Goal: Information Seeking & Learning: Learn about a topic

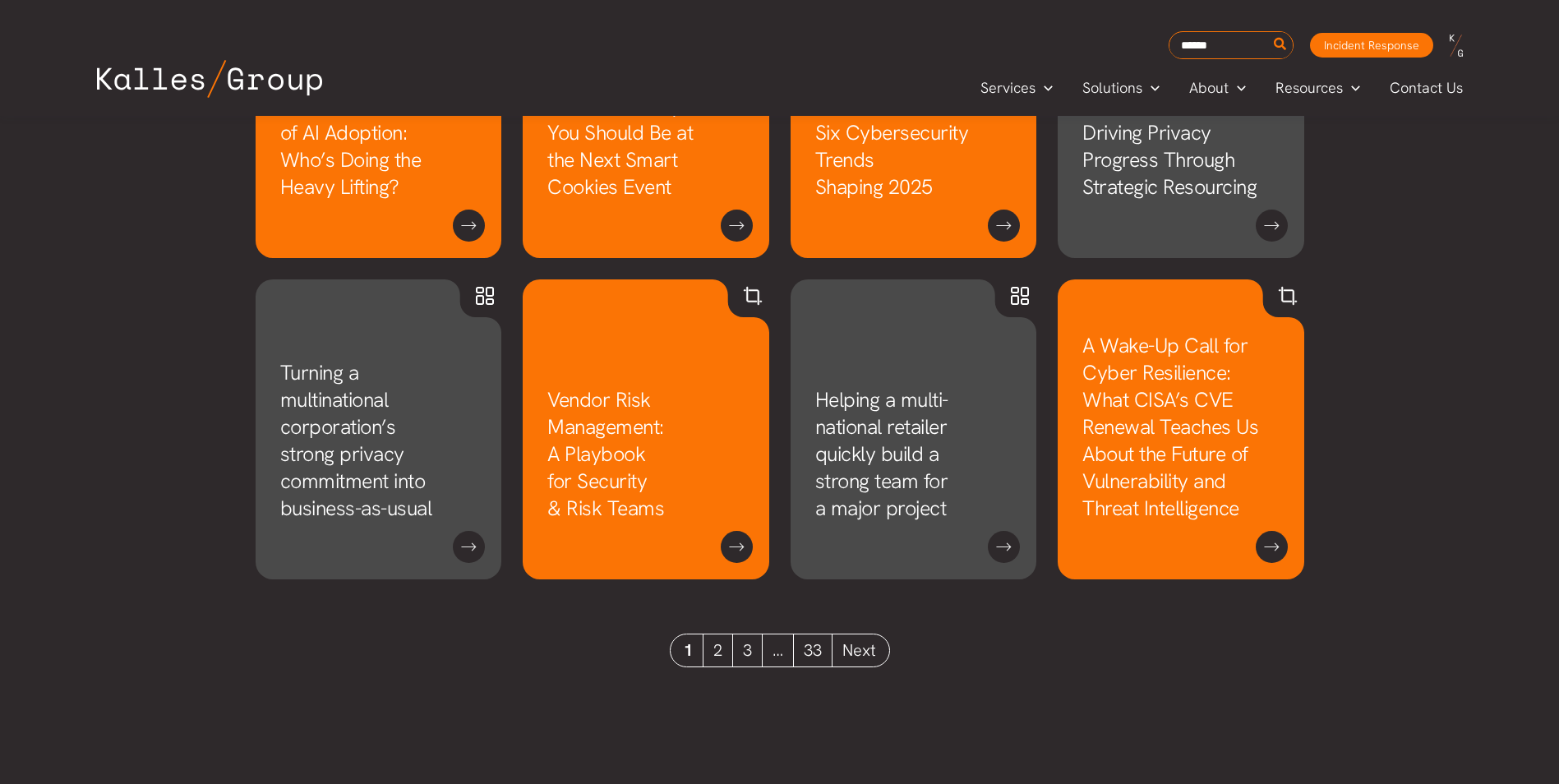
scroll to position [1395, 0]
click at [719, 642] on link "2" at bounding box center [718, 649] width 30 height 32
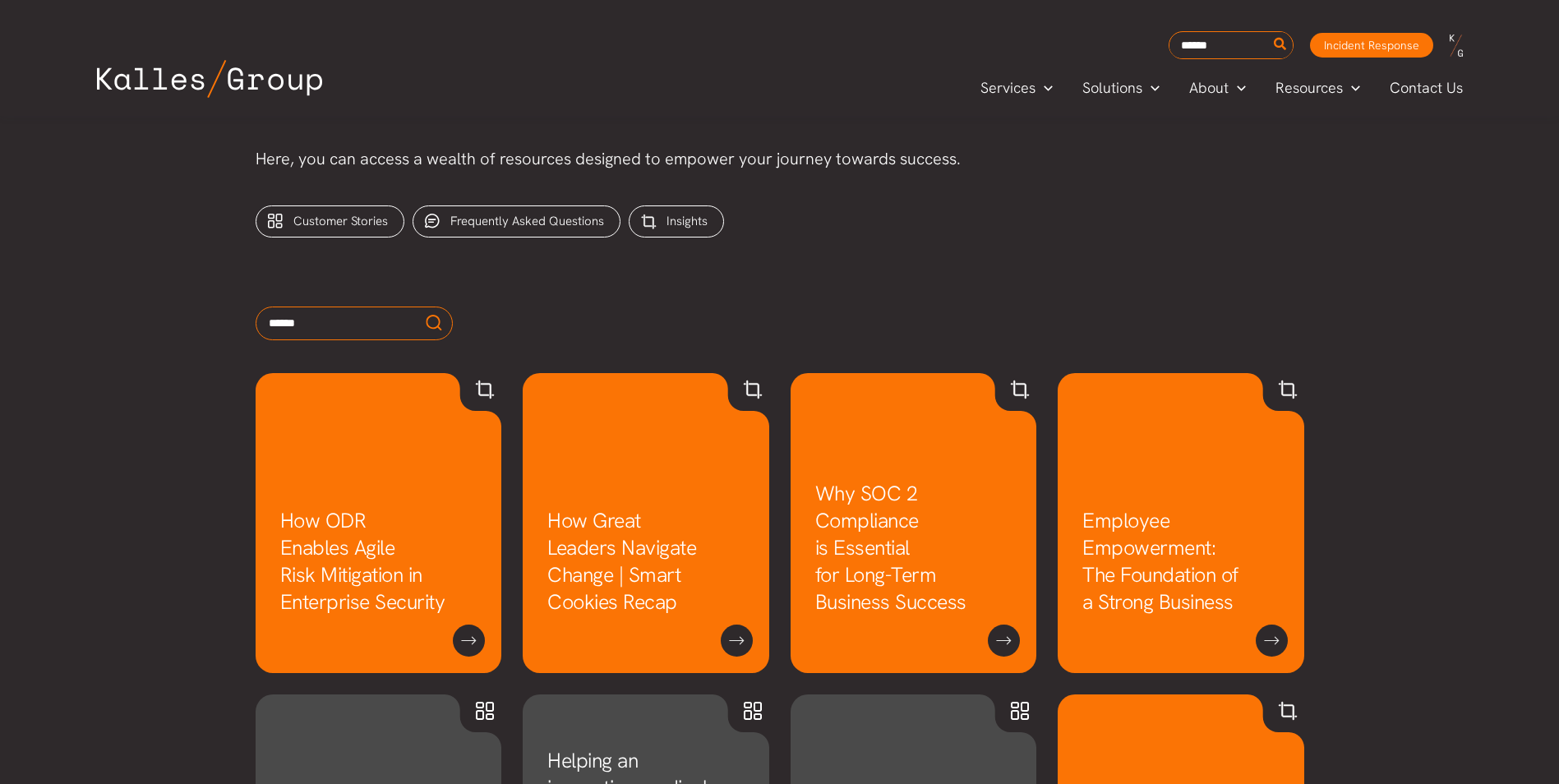
scroll to position [657, 0]
click at [335, 315] on input "text" at bounding box center [354, 325] width 197 height 34
type input "*********"
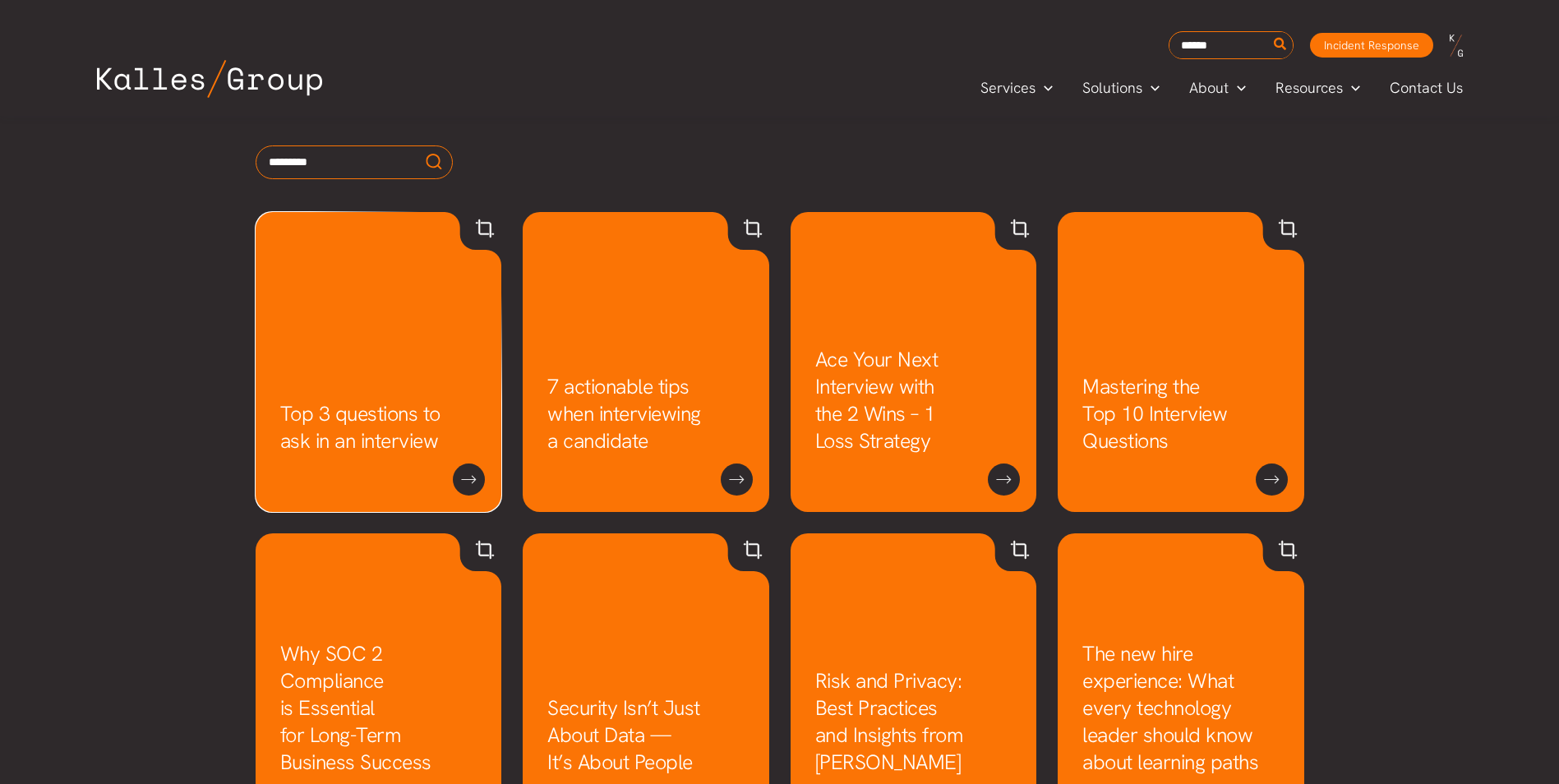
scroll to position [820, 0]
click at [390, 399] on link "Top 3 questions to ask in an interview" at bounding box center [361, 426] width 160 height 55
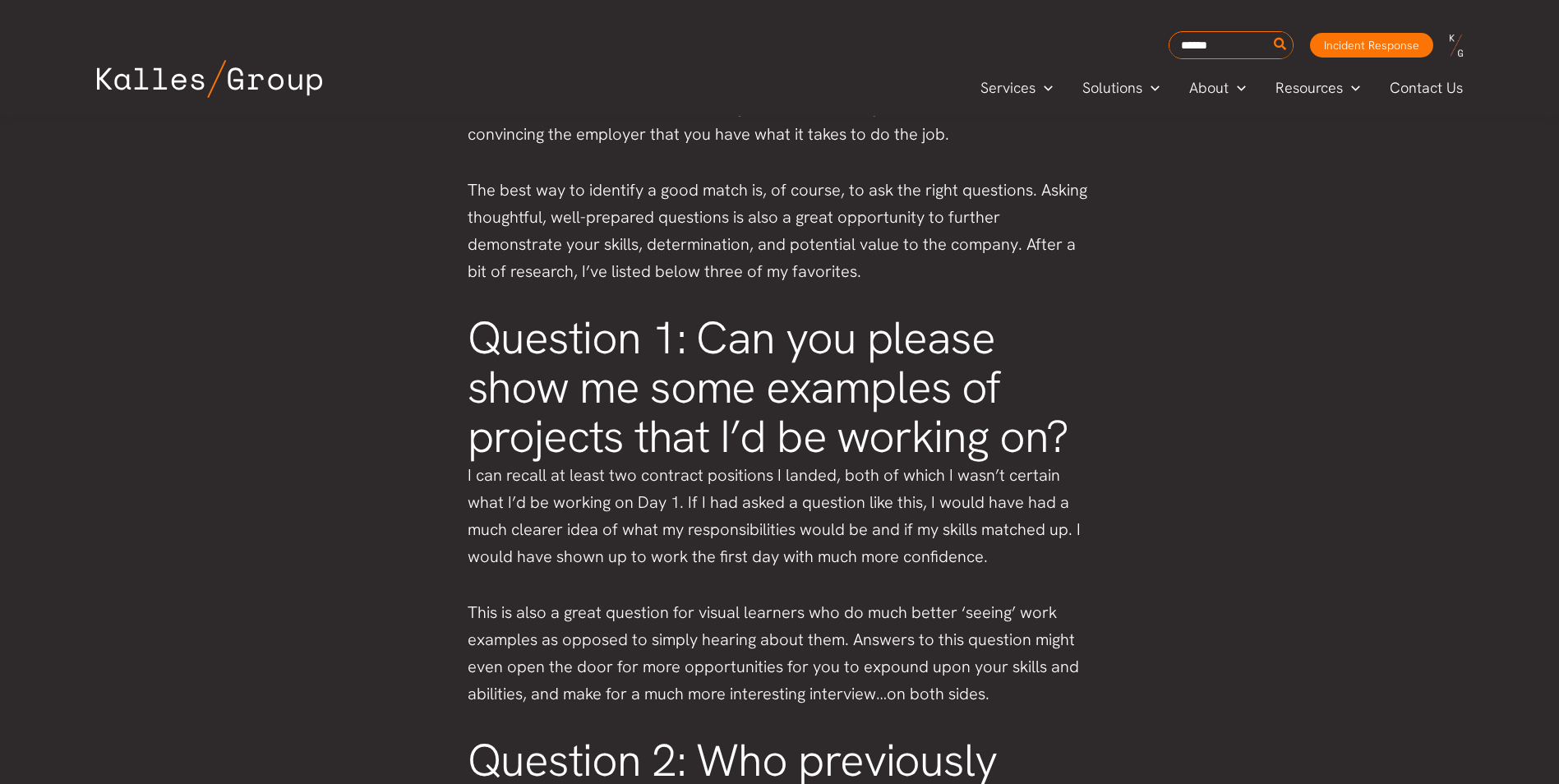
scroll to position [821, 0]
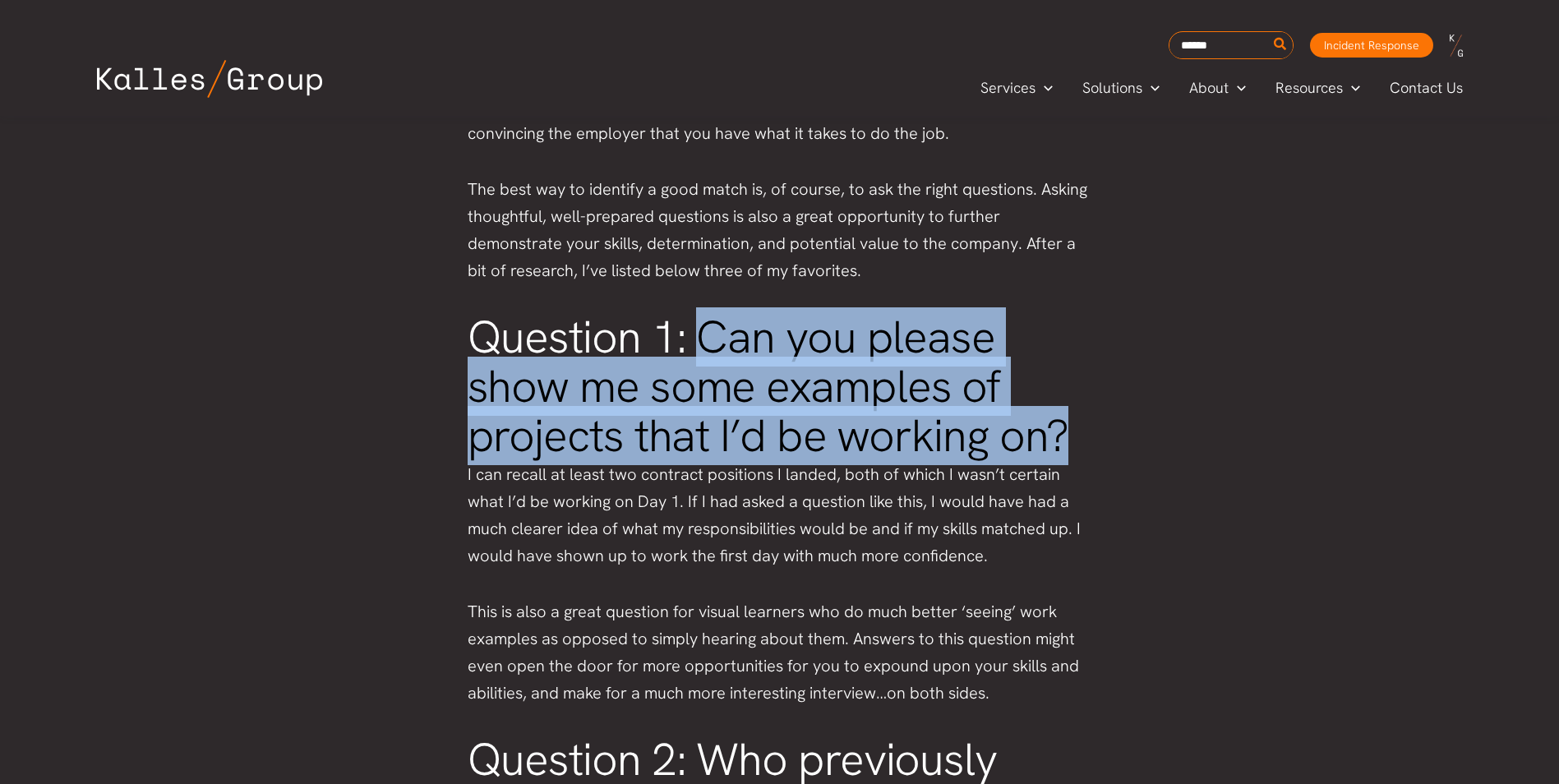
drag, startPoint x: 695, startPoint y: 342, endPoint x: 1094, endPoint y: 452, distance: 413.9
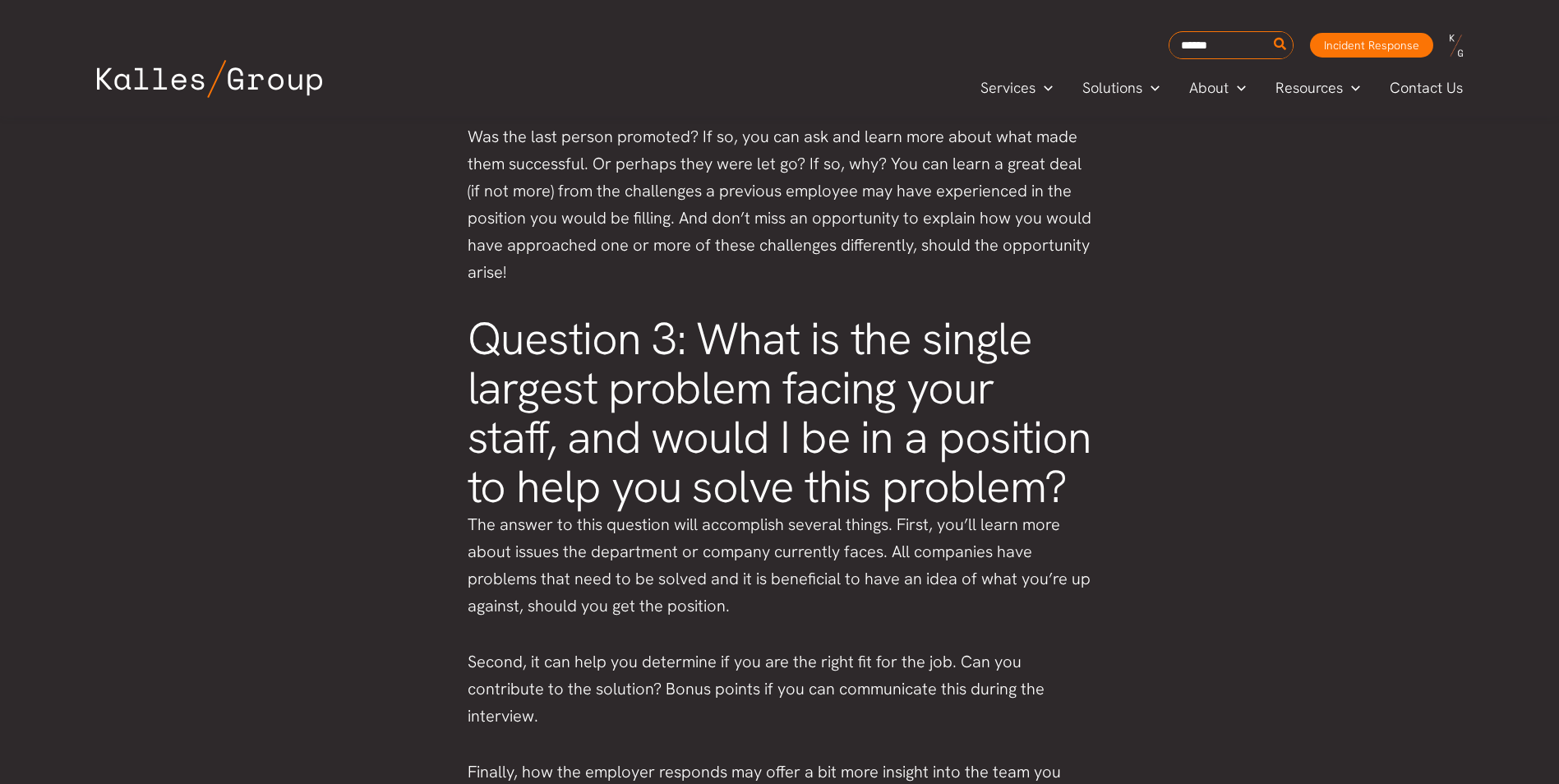
scroll to position [1642, 0]
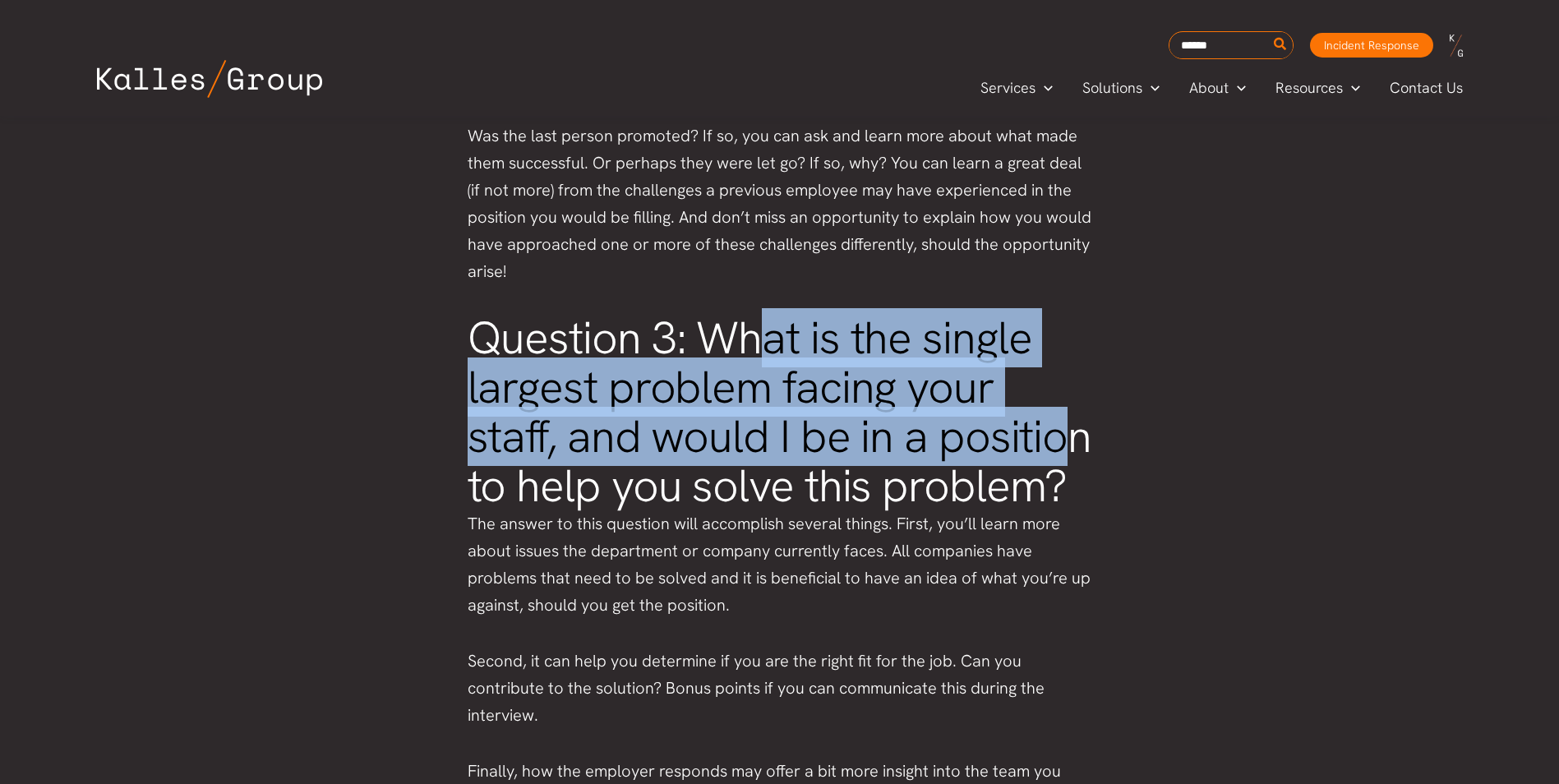
drag, startPoint x: 748, startPoint y: 332, endPoint x: 990, endPoint y: 462, distance: 274.7
click at [990, 462] on h2 "Question 3: What is the single largest problem facing your staff, and would I b…" at bounding box center [779, 412] width 625 height 197
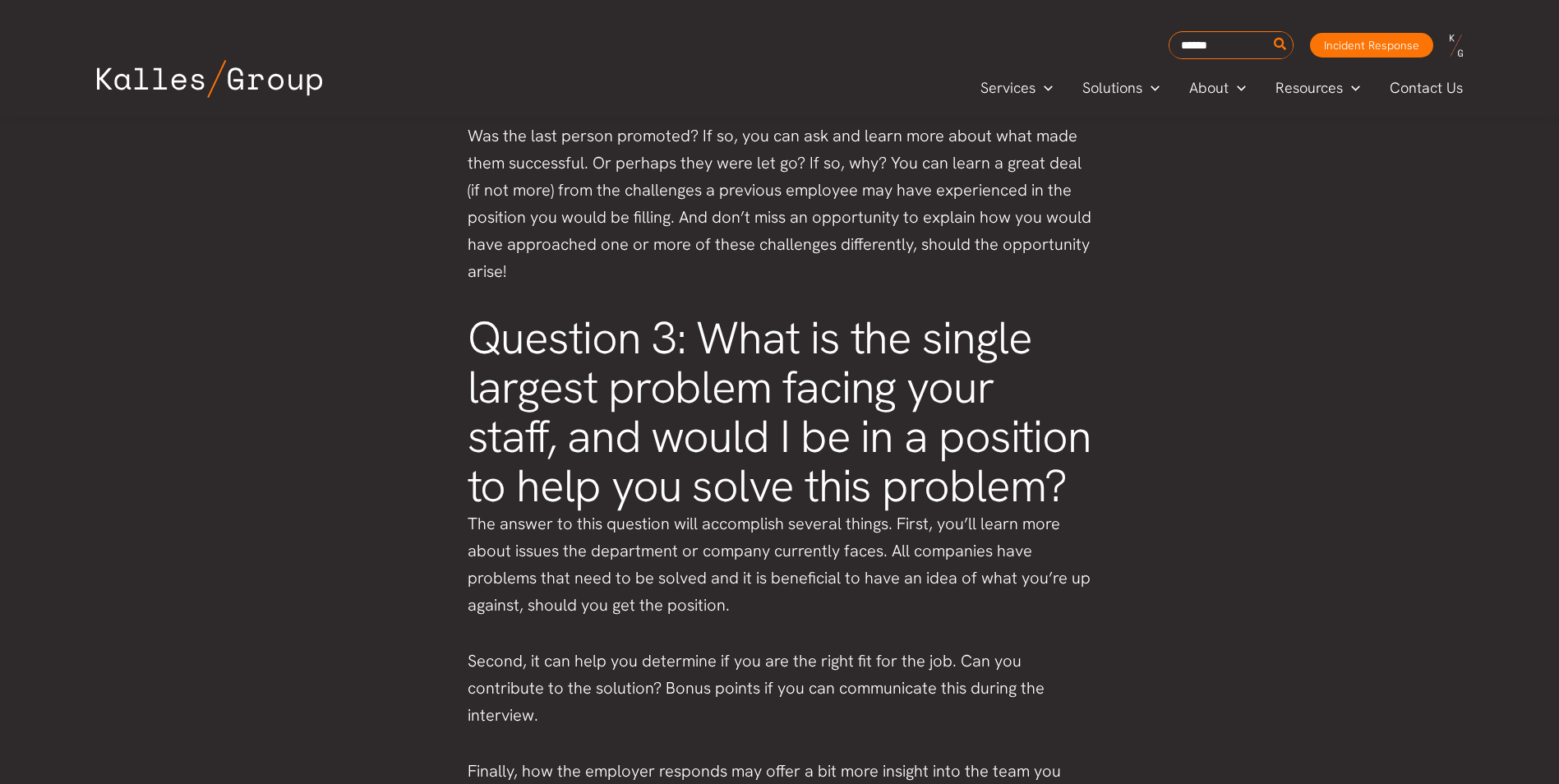
drag, startPoint x: 990, startPoint y: 462, endPoint x: 1063, endPoint y: 487, distance: 77.2
click at [1063, 487] on h2 "Question 3: What is the single largest problem facing your staff, and would I b…" at bounding box center [779, 412] width 625 height 197
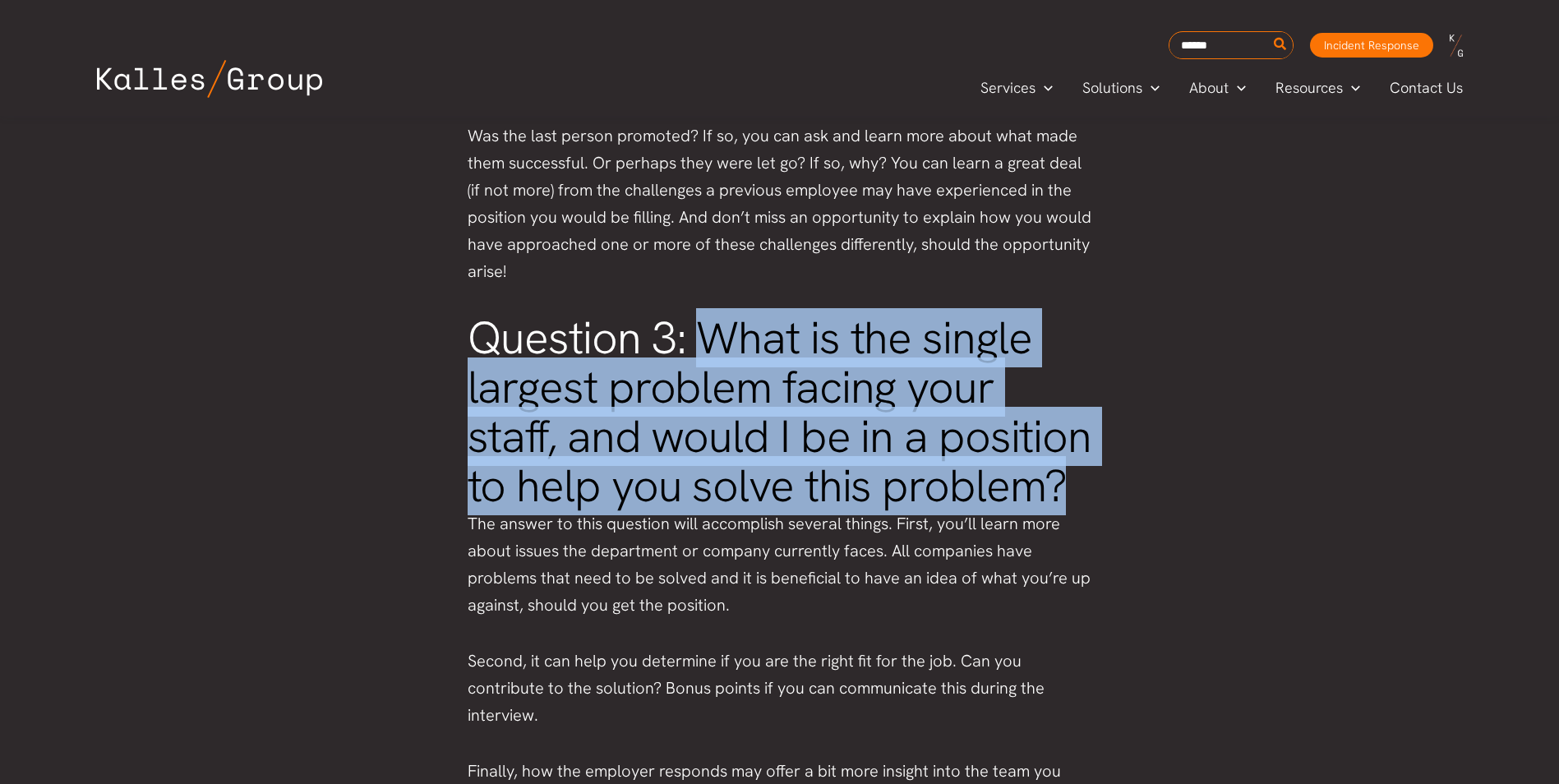
drag, startPoint x: 1056, startPoint y: 490, endPoint x: 701, endPoint y: 337, distance: 386.6
click at [701, 337] on h2 "Question 3: What is the single largest problem facing your staff, and would I b…" at bounding box center [779, 412] width 625 height 197
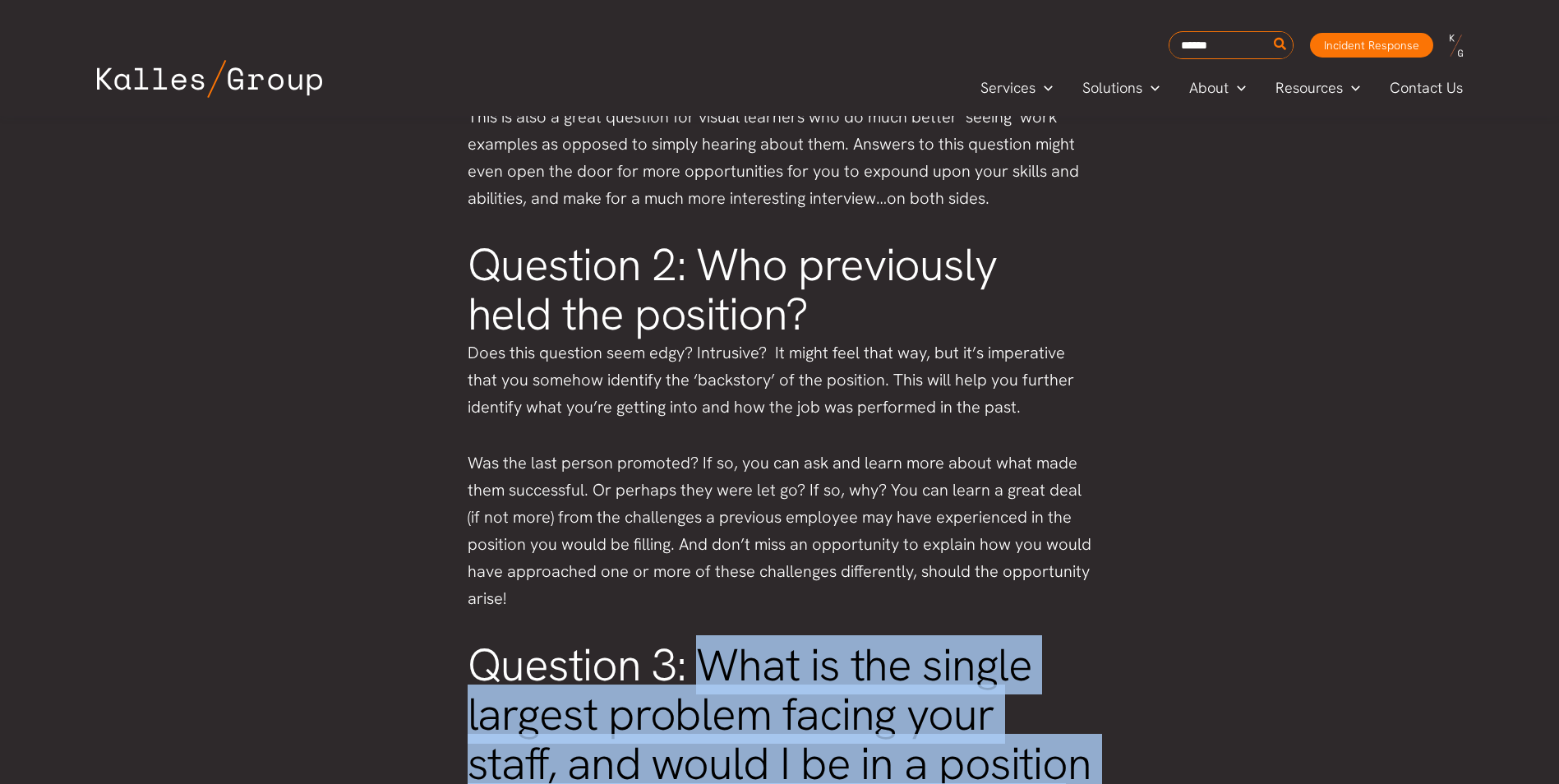
scroll to position [1314, 0]
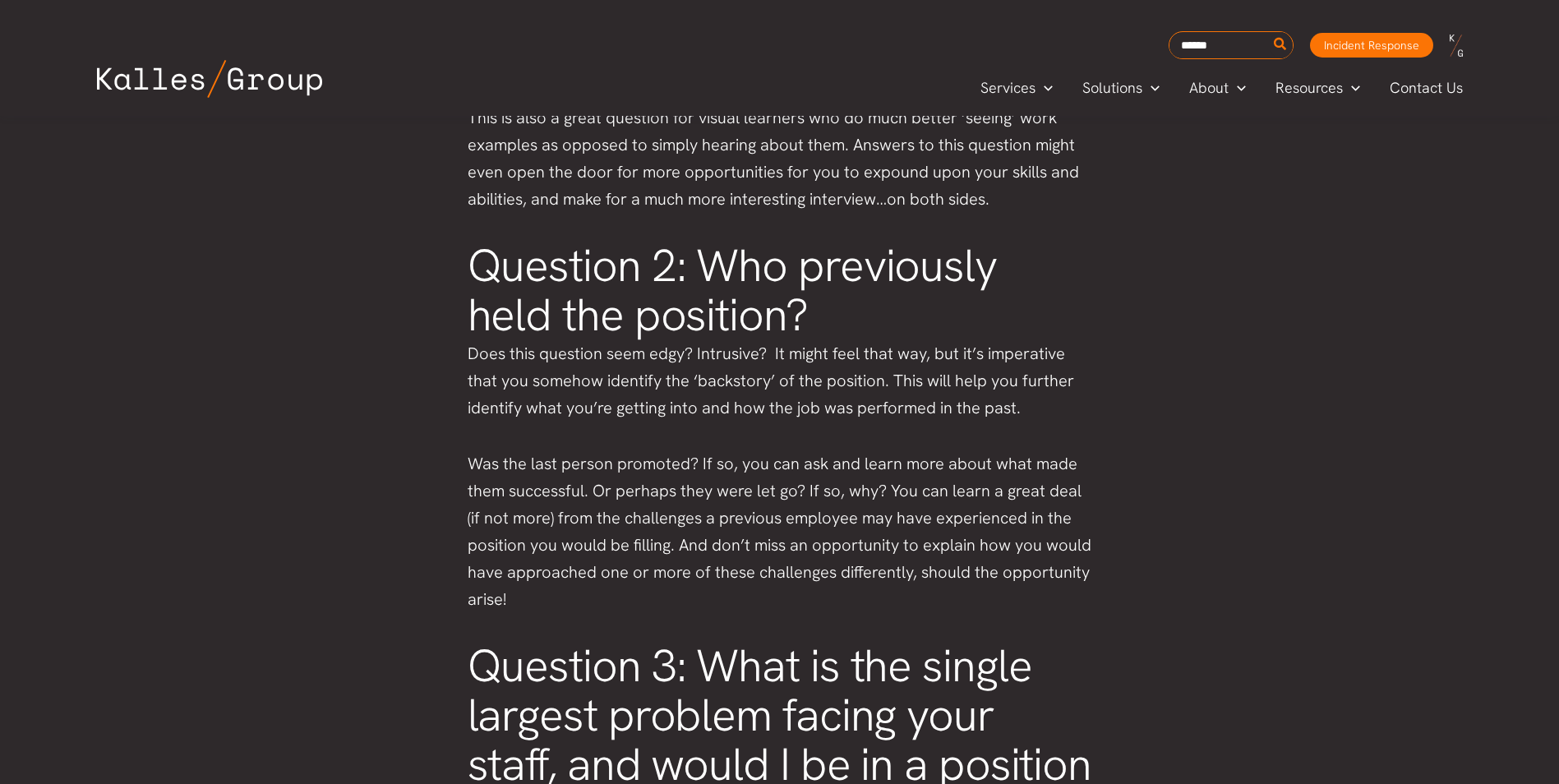
drag, startPoint x: 310, startPoint y: 411, endPoint x: 336, endPoint y: 410, distance: 26.0
click at [310, 411] on div "Top 3 questions to ask in an interview Last Updated May 7, 2015 A job interview…" at bounding box center [779, 186] width 1559 height 2769
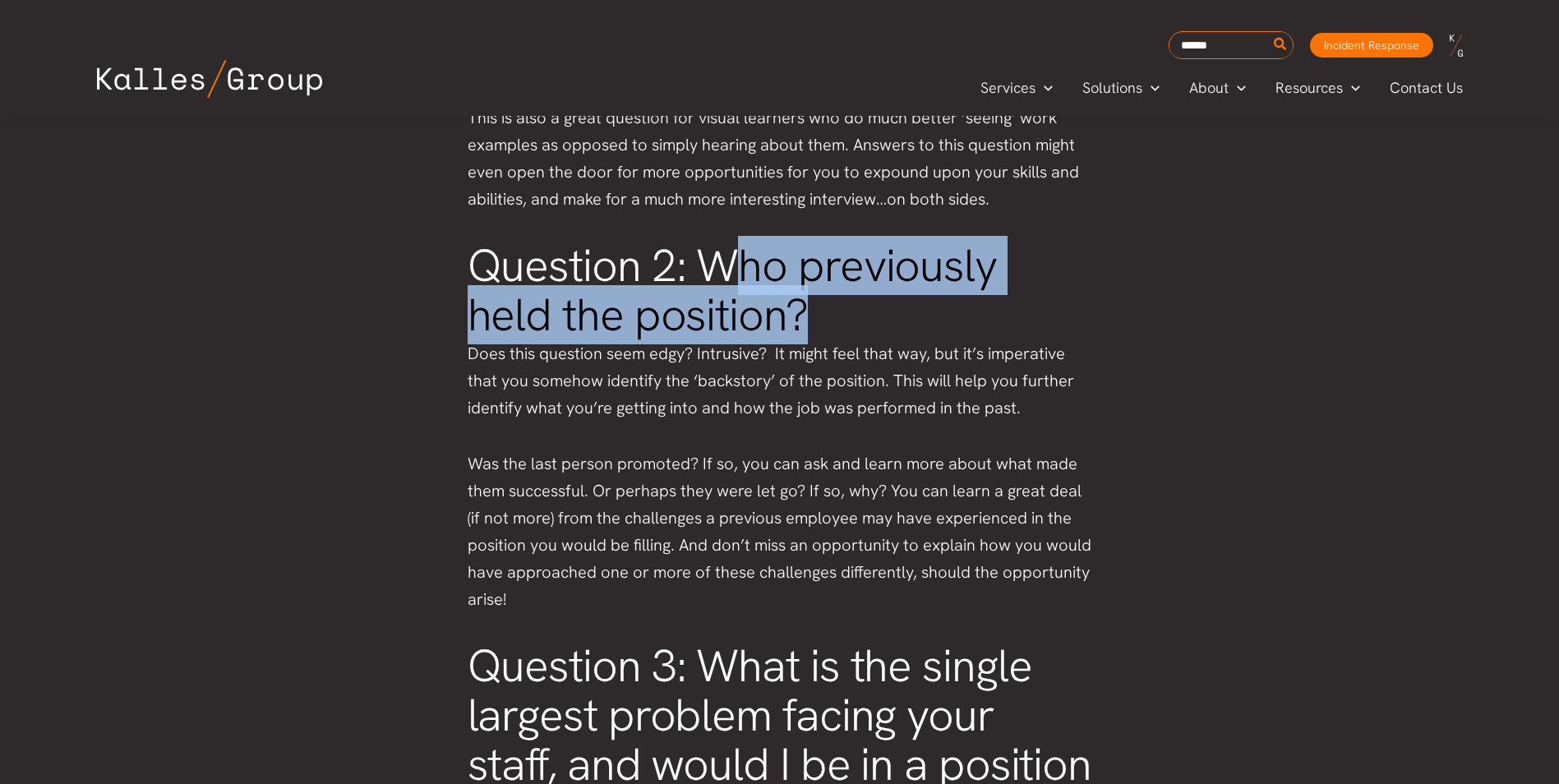
drag, startPoint x: 827, startPoint y: 314, endPoint x: 734, endPoint y: 285, distance: 97.4
click at [734, 285] on h2 "Question 2: Who previously held the position?" at bounding box center [779, 291] width 625 height 99
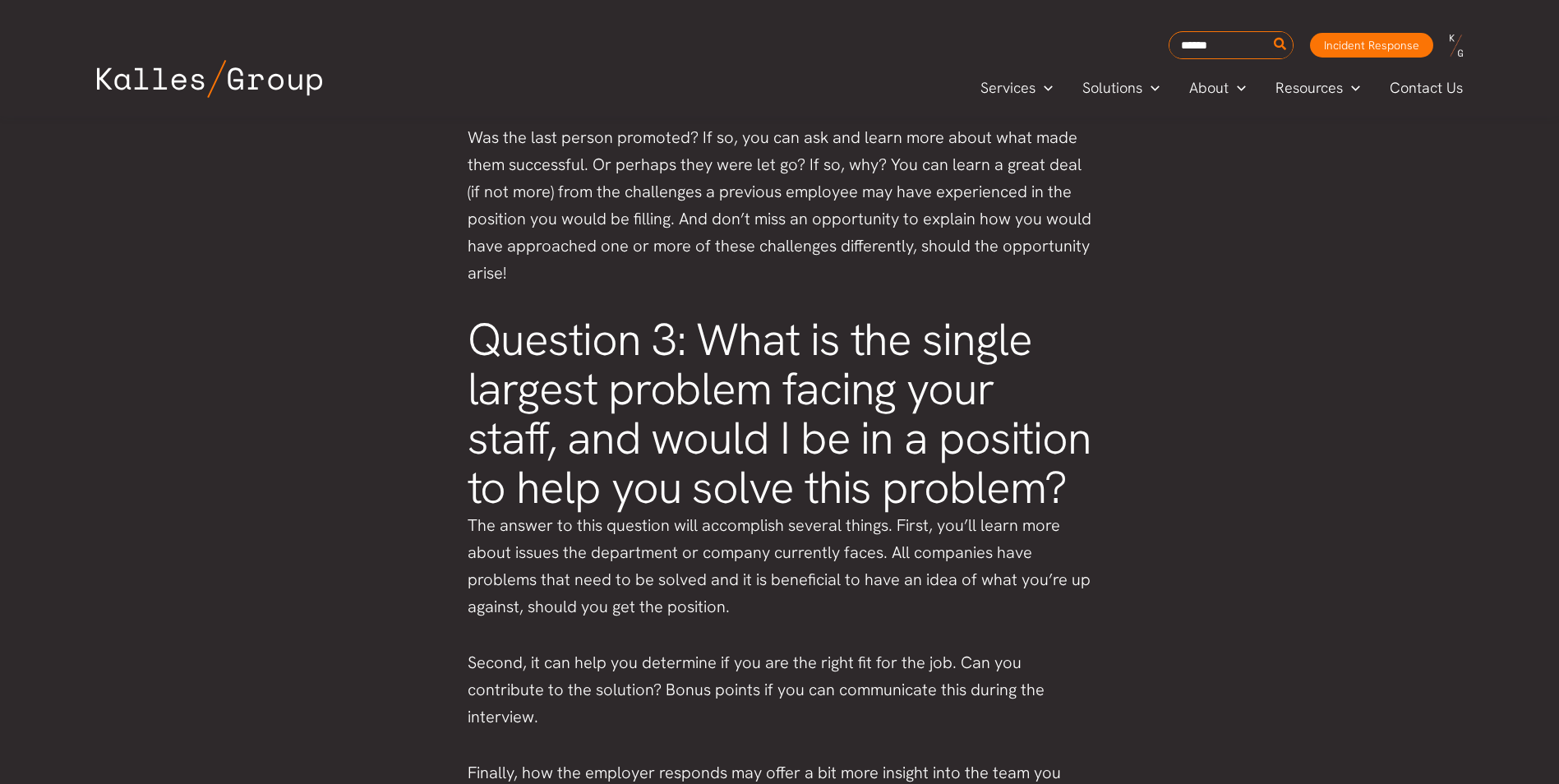
scroll to position [1642, 0]
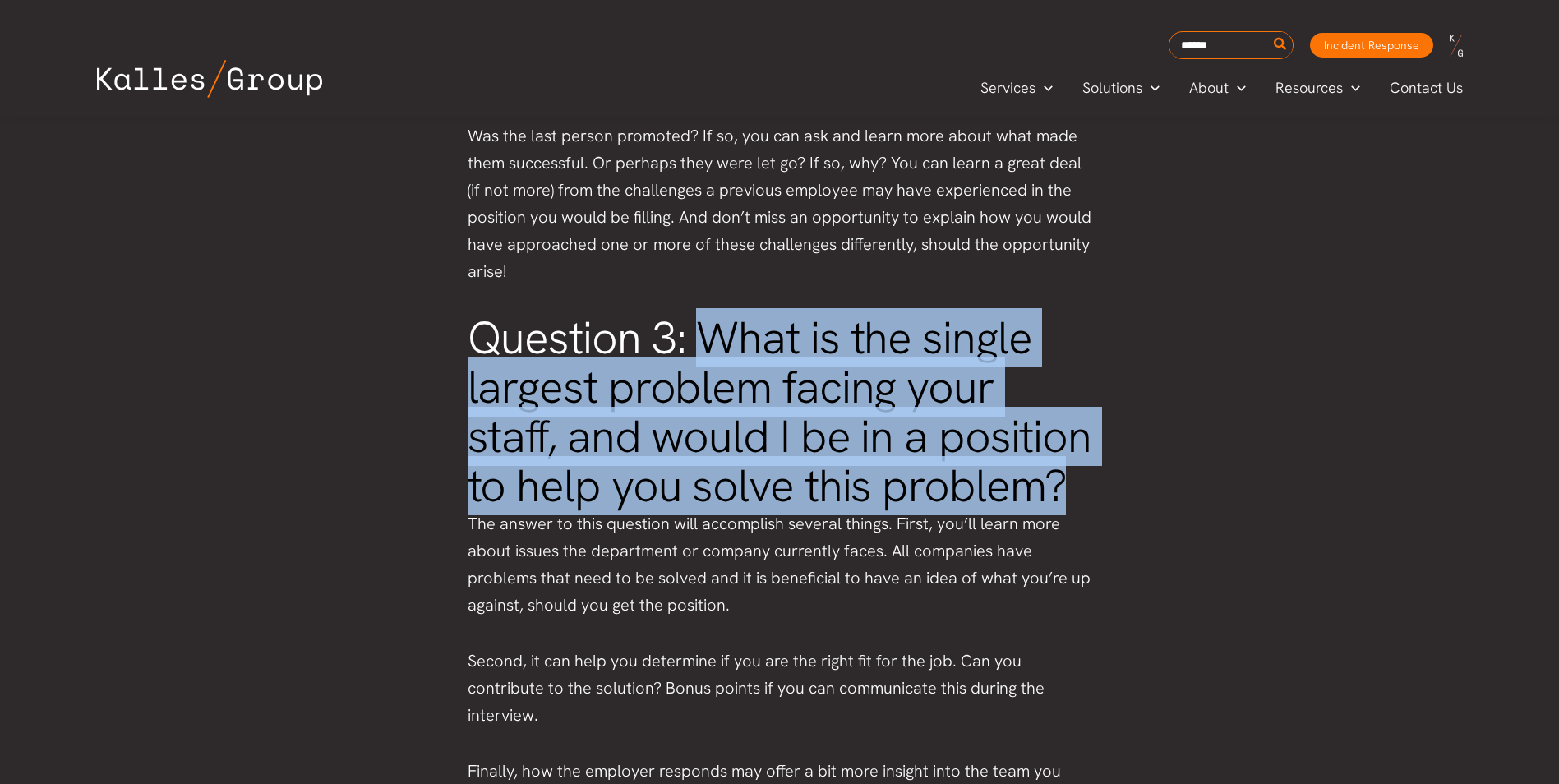
drag, startPoint x: 958, startPoint y: 454, endPoint x: 695, endPoint y: 343, distance: 285.5
click at [695, 343] on h2 "Question 3: What is the single largest problem facing your staff, and would I b…" at bounding box center [779, 412] width 625 height 197
copy h2 "What is the single largest problem facing your staff, and would I be in a posit…"
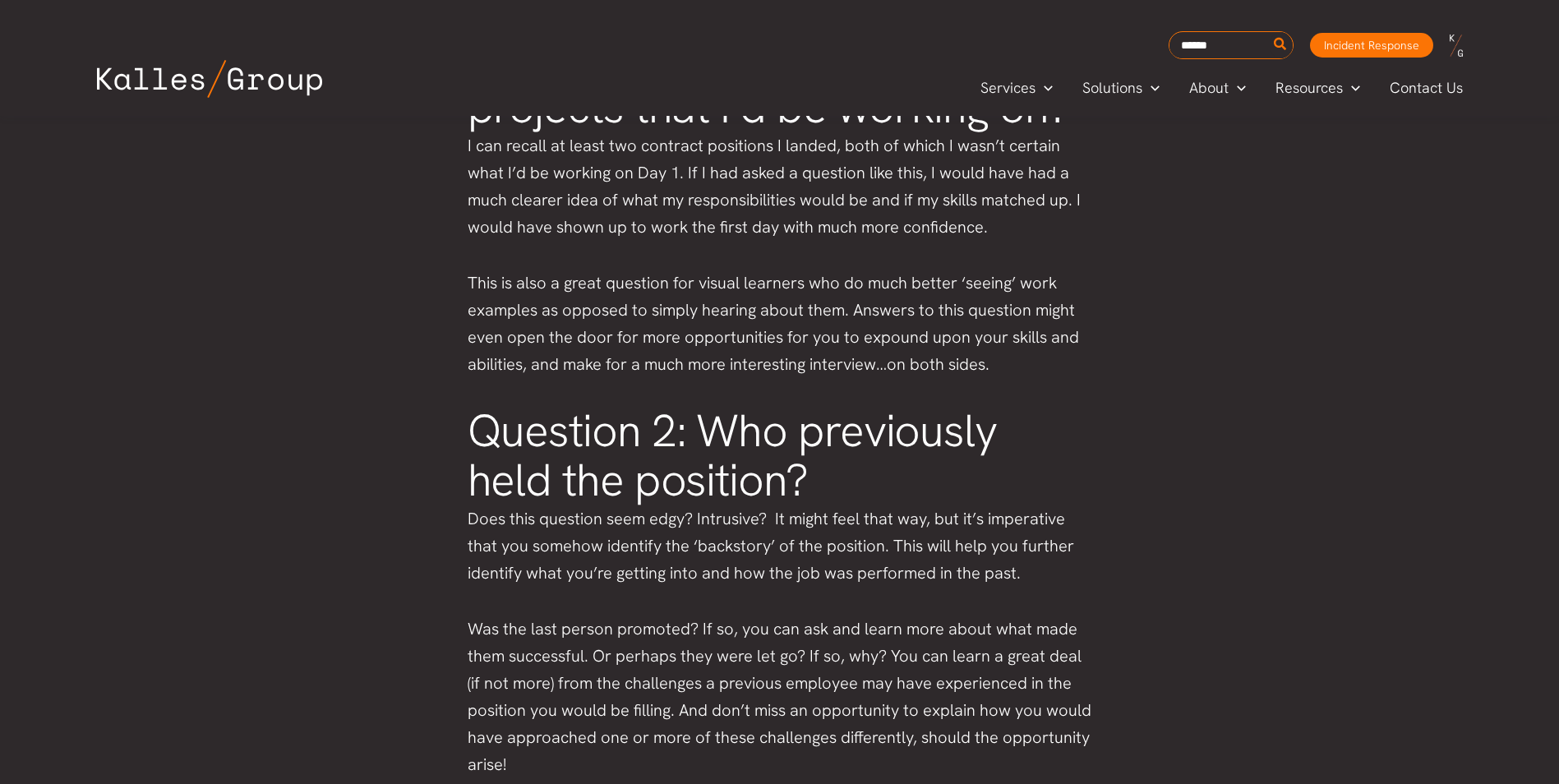
click at [428, 406] on div "Top 3 questions to ask in an interview Last Updated May 7, 2015 A job interview…" at bounding box center [779, 350] width 1559 height 2769
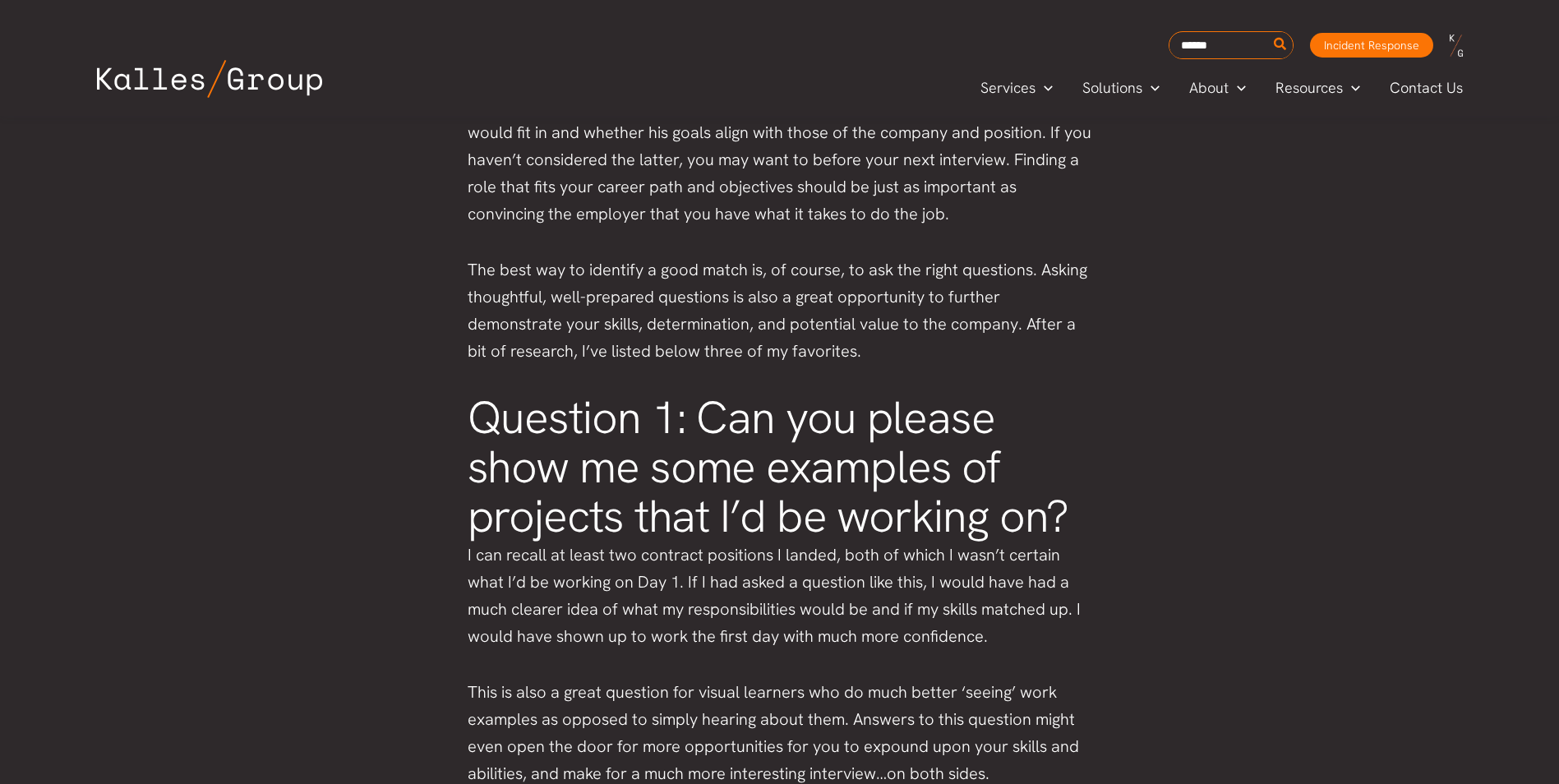
scroll to position [740, 0]
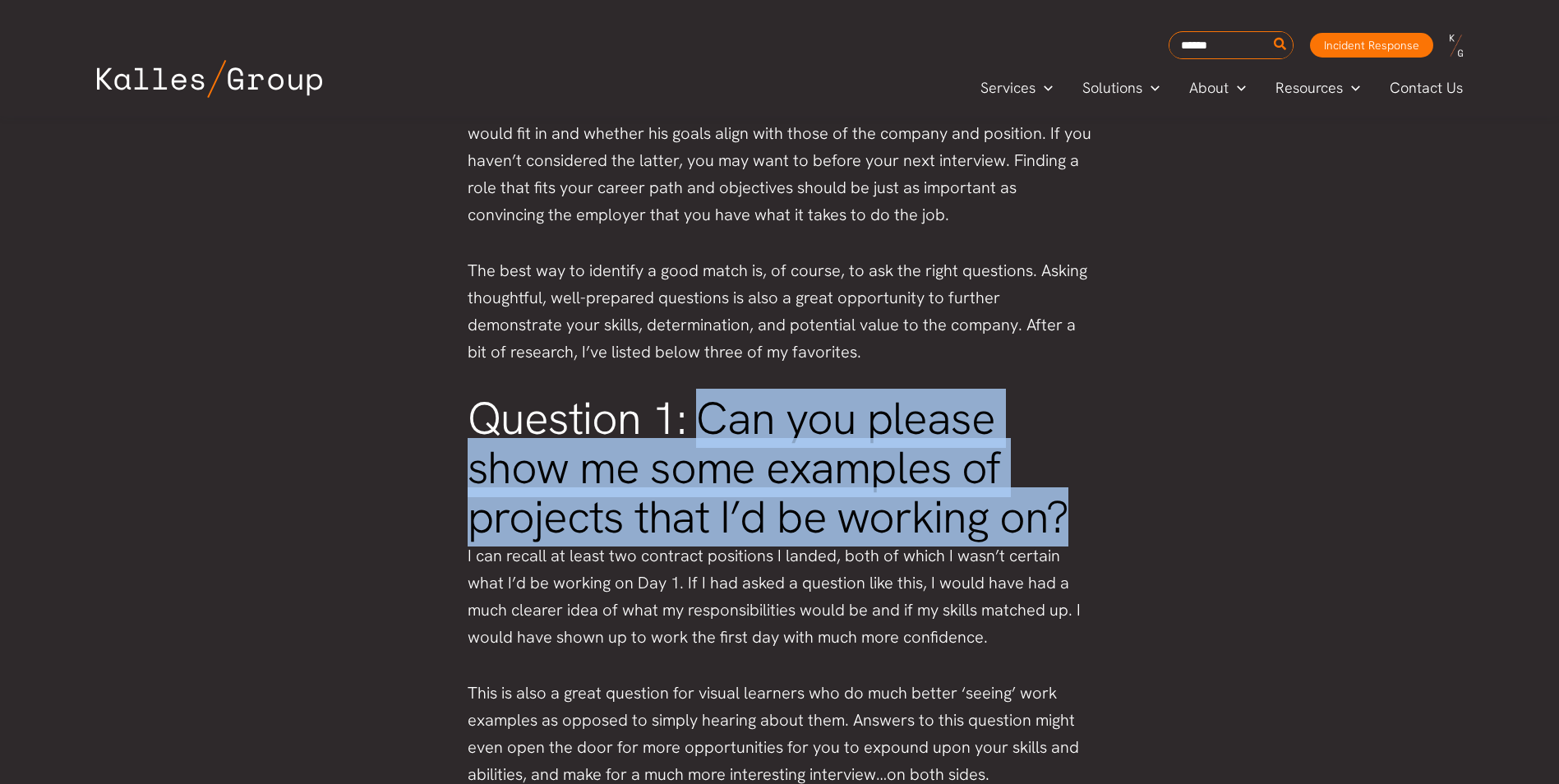
drag, startPoint x: 703, startPoint y: 422, endPoint x: 1078, endPoint y: 513, distance: 385.9
click at [1078, 513] on h2 "Question 1: Can you please show me some examples of projects that I’d be workin…" at bounding box center [779, 469] width 625 height 148
copy h2 "Can you please show me some examples of projects that I’d be working on?"
click at [742, 490] on h2 "Question 1: Can you please show me some examples of projects that I’d be workin…" at bounding box center [779, 469] width 625 height 148
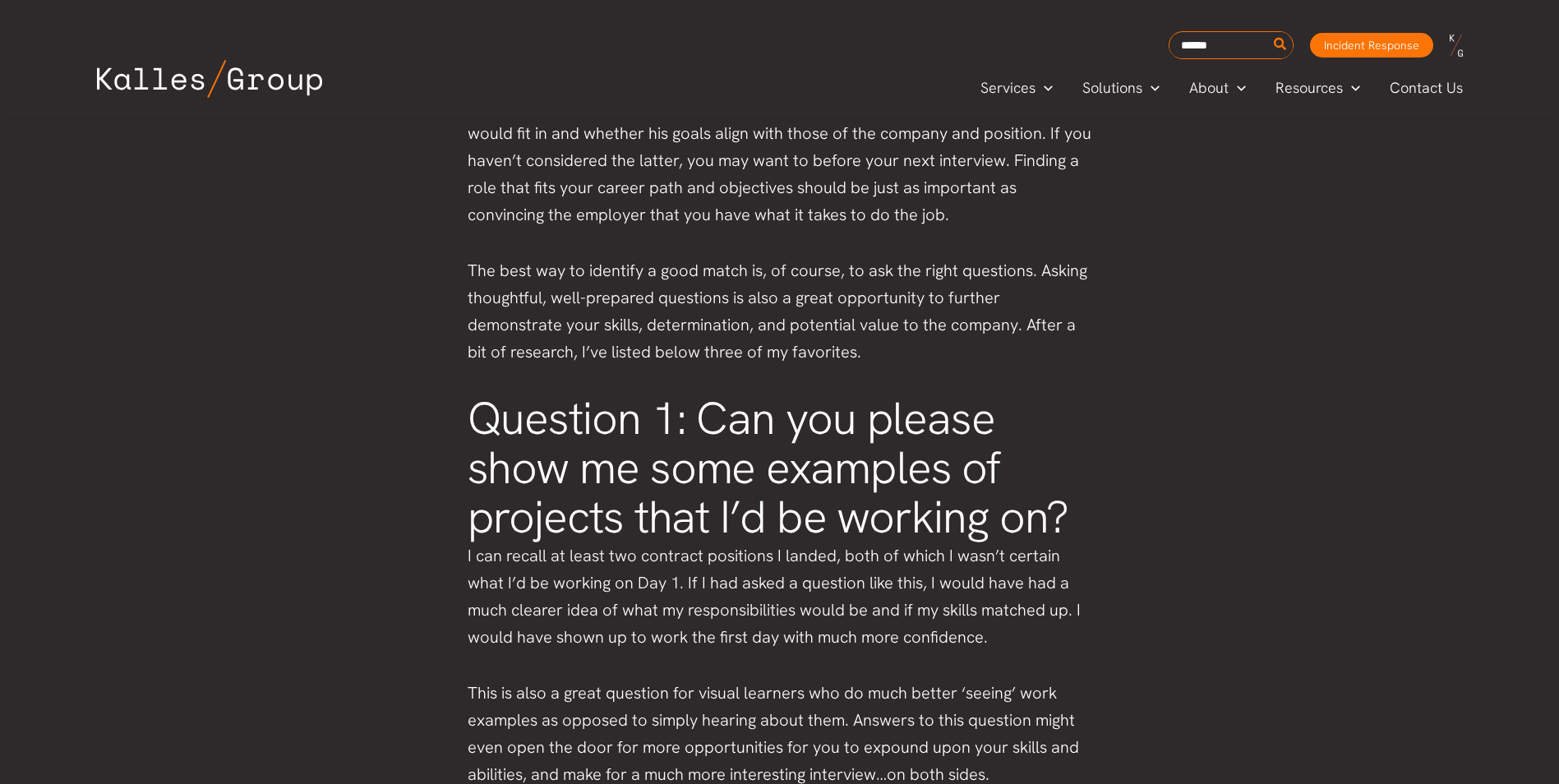
click at [718, 443] on h2 "Question 1: Can you please show me some examples of projects that I’d be workin…" at bounding box center [779, 469] width 625 height 148
drag, startPoint x: 702, startPoint y: 419, endPoint x: 707, endPoint y: 429, distance: 11.2
click at [704, 424] on h2 "Question 1: Can you please show me some examples of projects that I’d be workin…" at bounding box center [779, 469] width 625 height 148
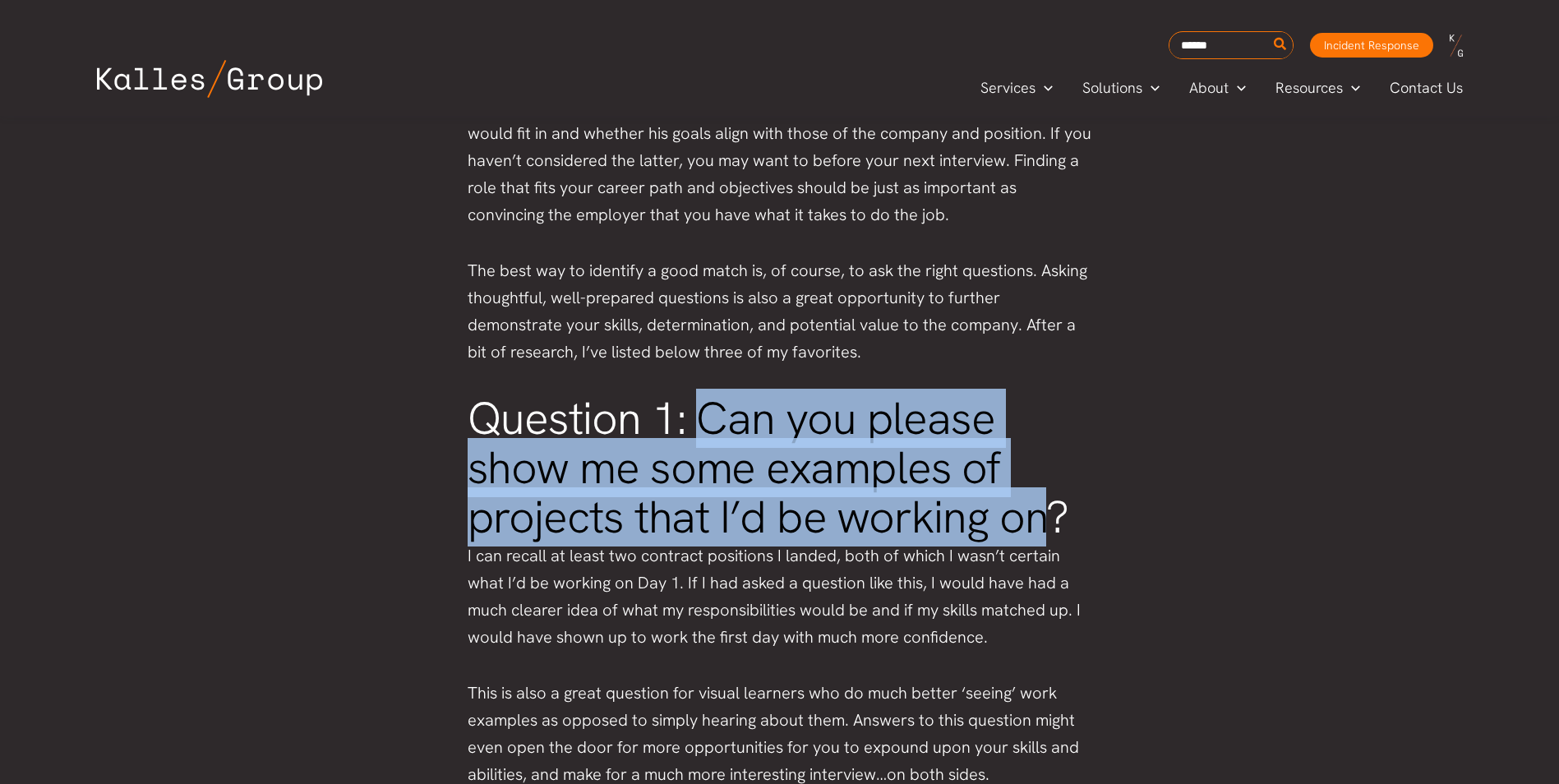
drag, startPoint x: 707, startPoint y: 429, endPoint x: 1054, endPoint y: 520, distance: 358.7
click at [1054, 520] on h2 "Question 1: Can you please show me some examples of projects that I’d be workin…" at bounding box center [779, 469] width 625 height 148
copy h2 "Can you please show me some examples of projects that I’d be working on"
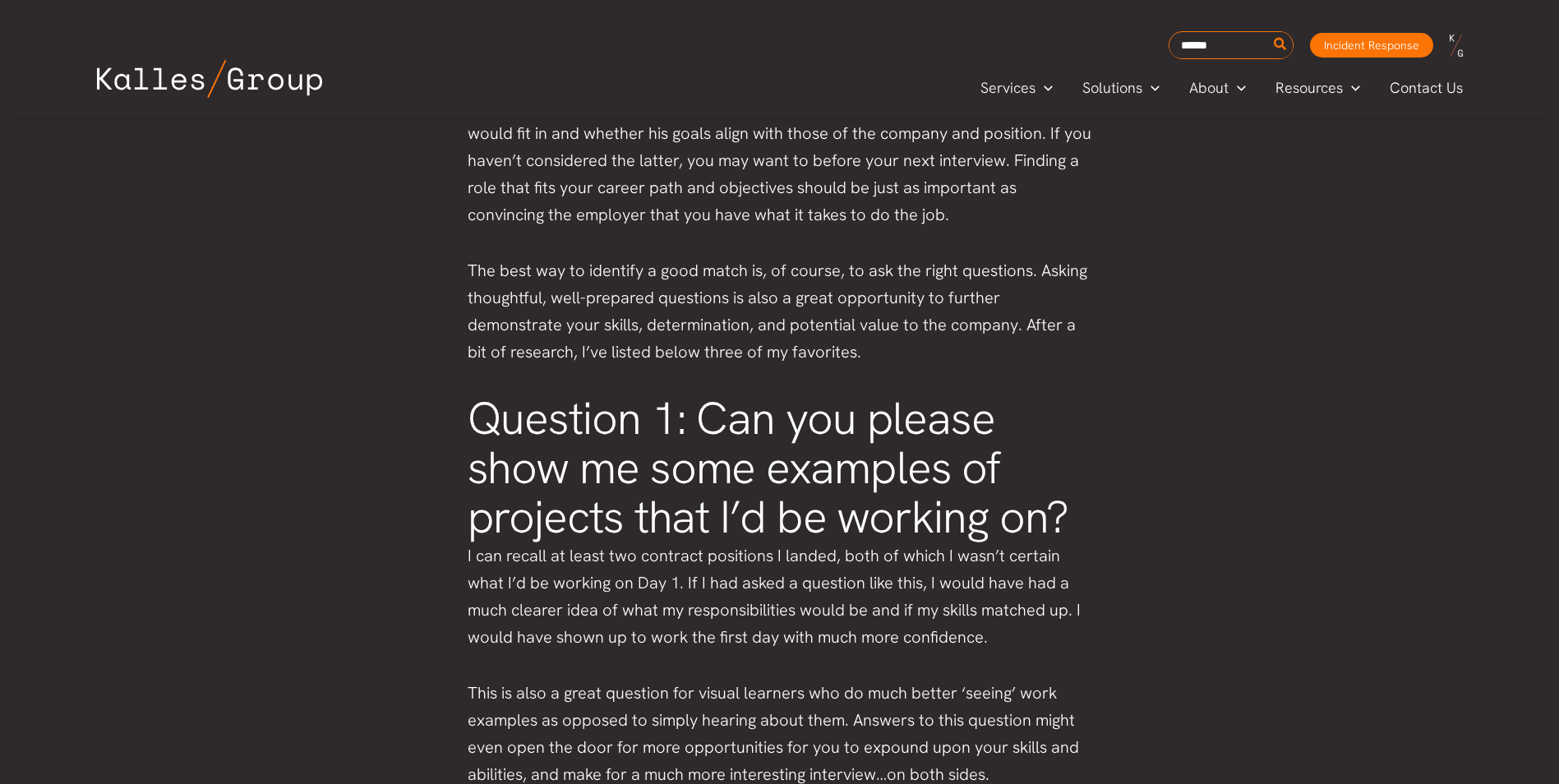
click at [482, 422] on h2 "Question 1: Can you please show me some examples of projects that I’d be workin…" at bounding box center [779, 469] width 625 height 148
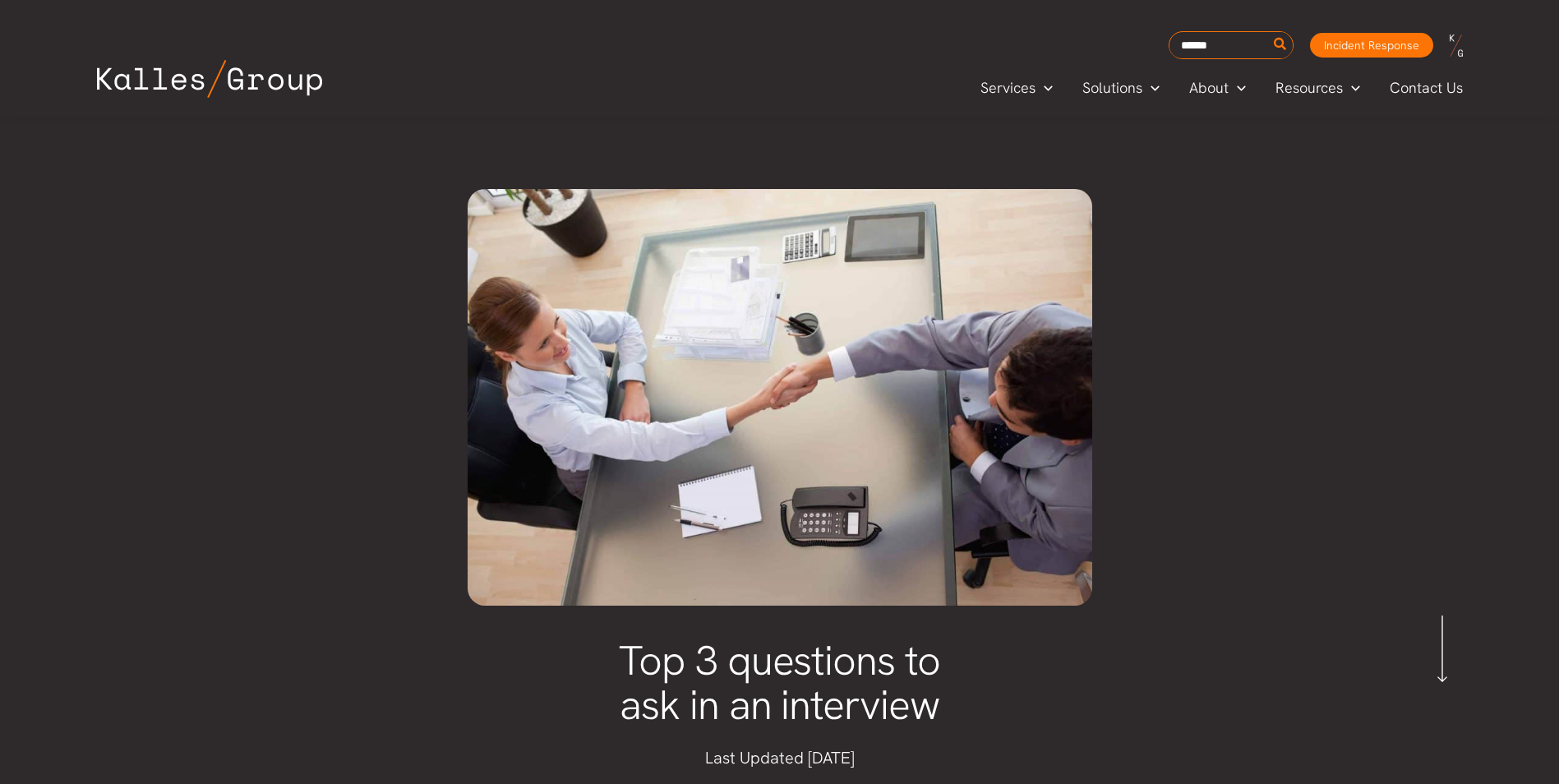
scroll to position [0, 0]
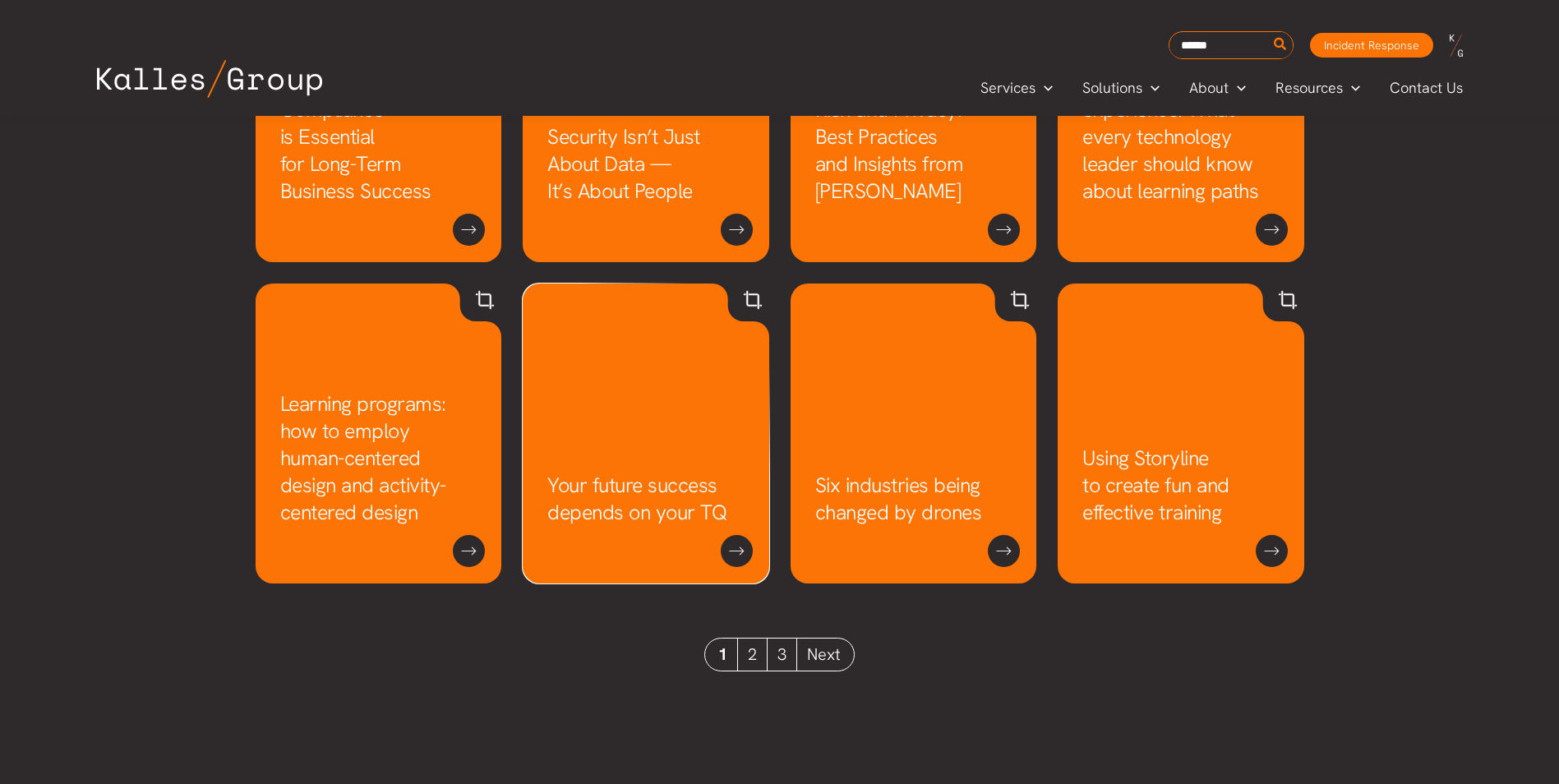
scroll to position [1391, 0]
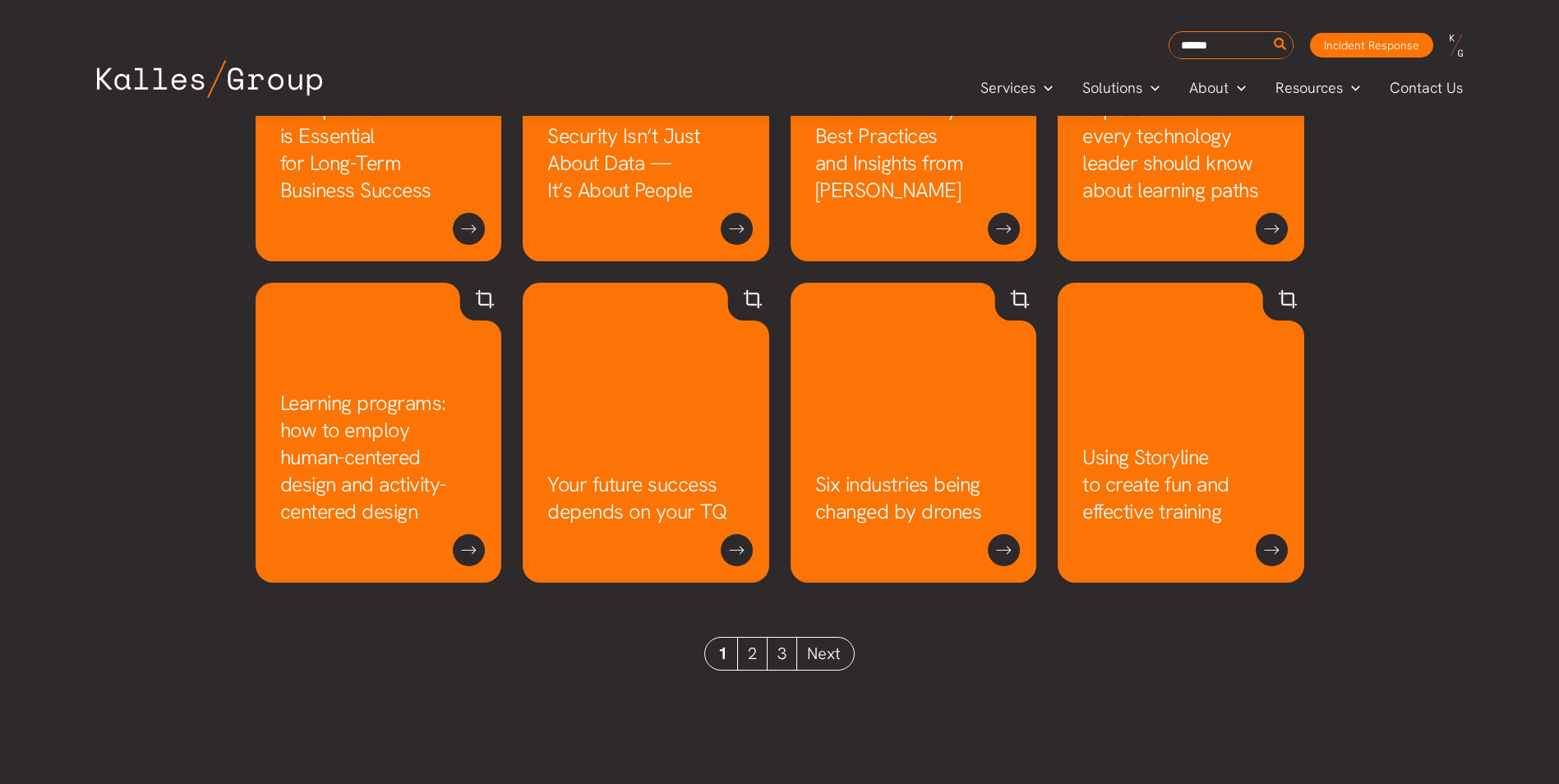
click at [764, 654] on link "2" at bounding box center [753, 654] width 30 height 32
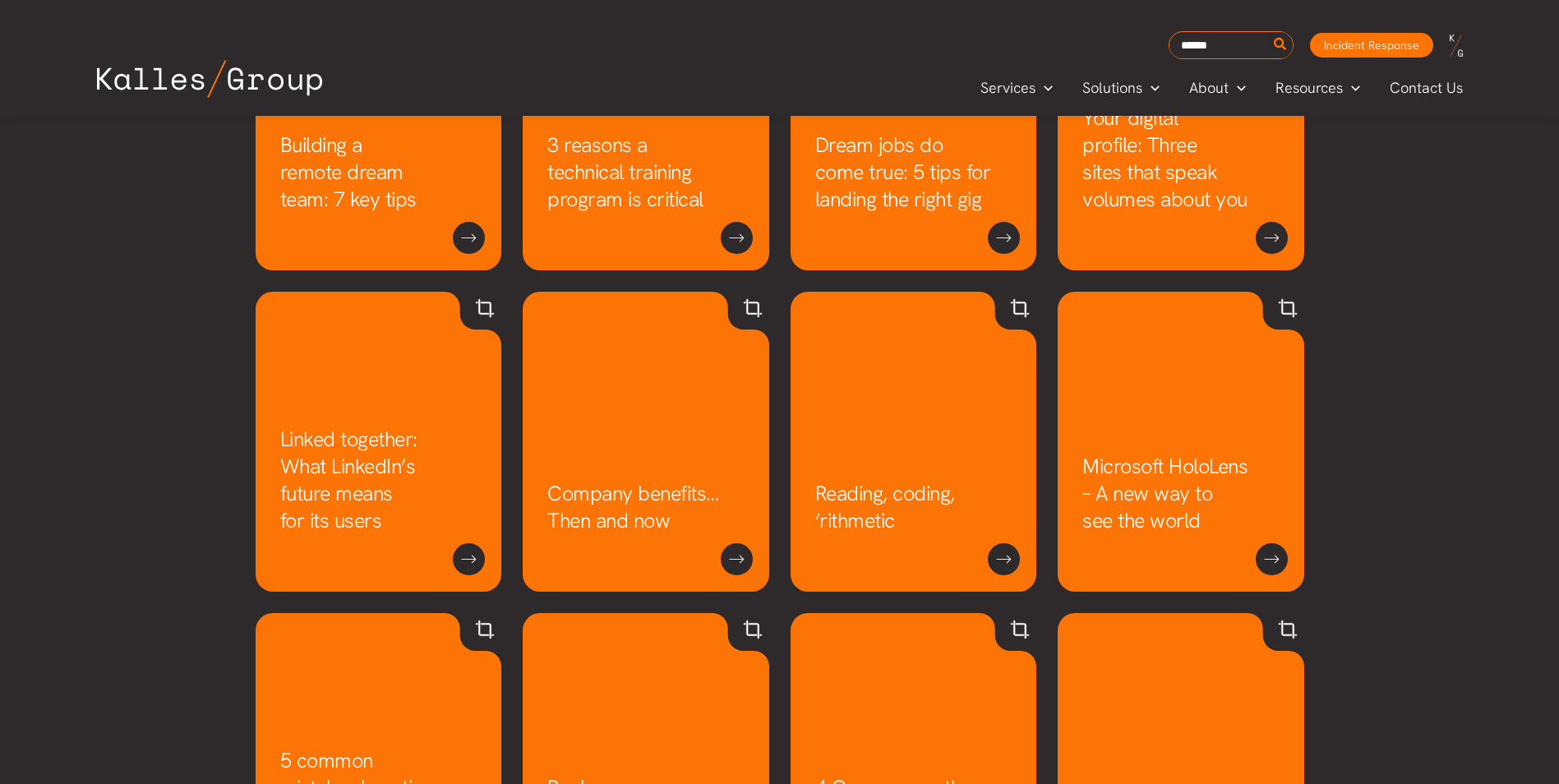
scroll to position [1061, 0]
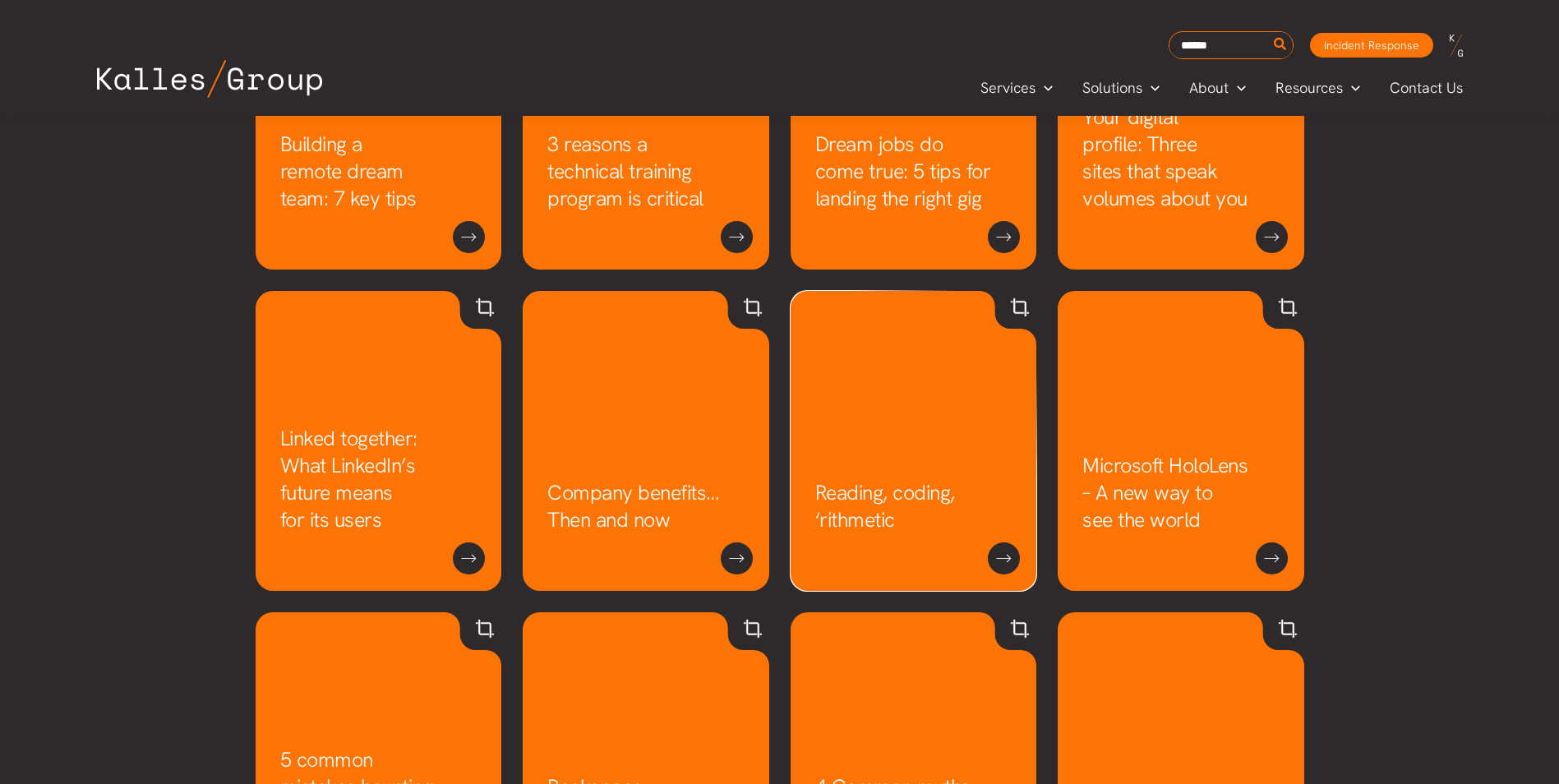
click at [875, 479] on link "Reading, coding, ‘rithmetic" at bounding box center [885, 506] width 140 height 55
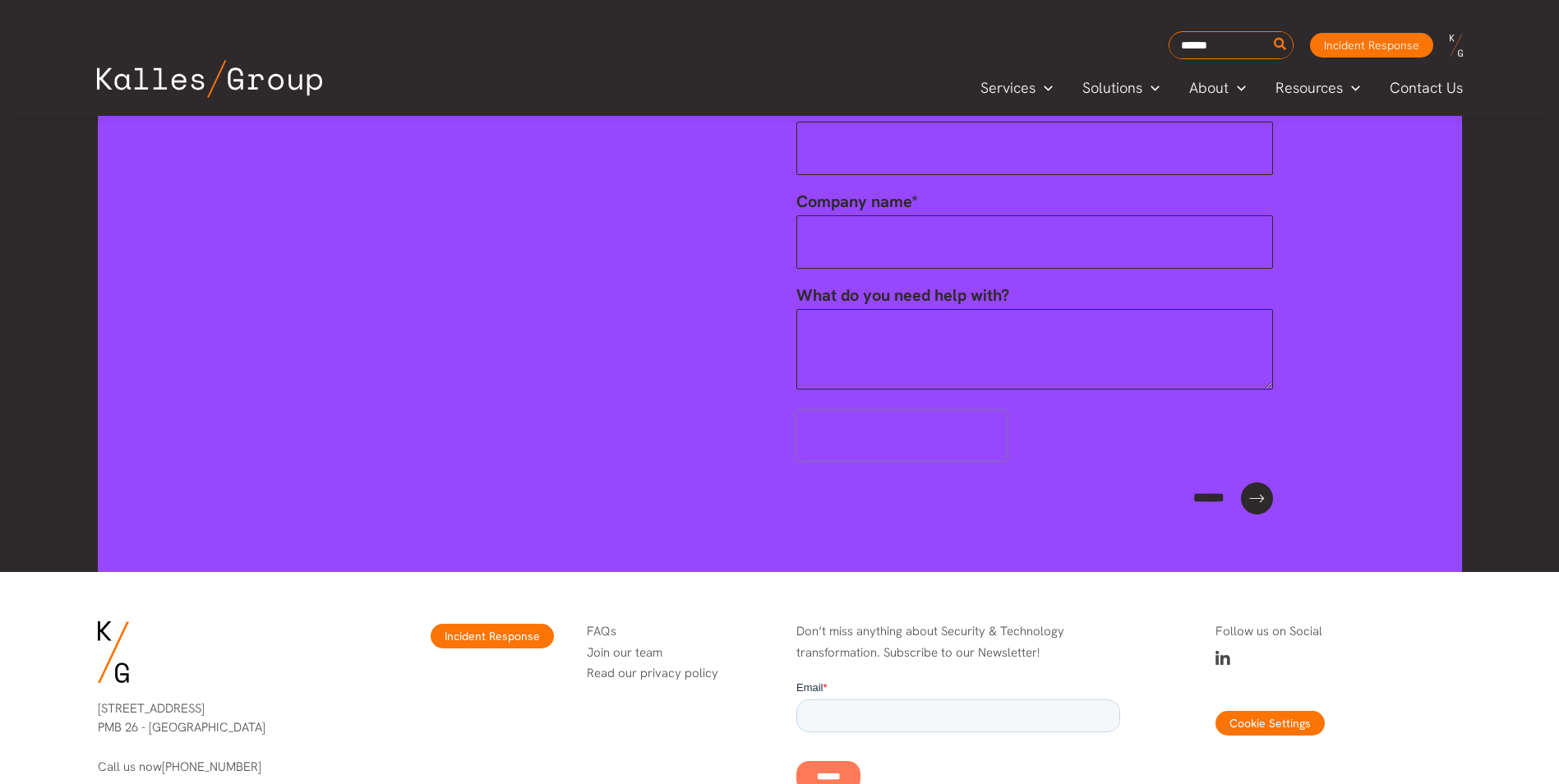
scroll to position [2670, 0]
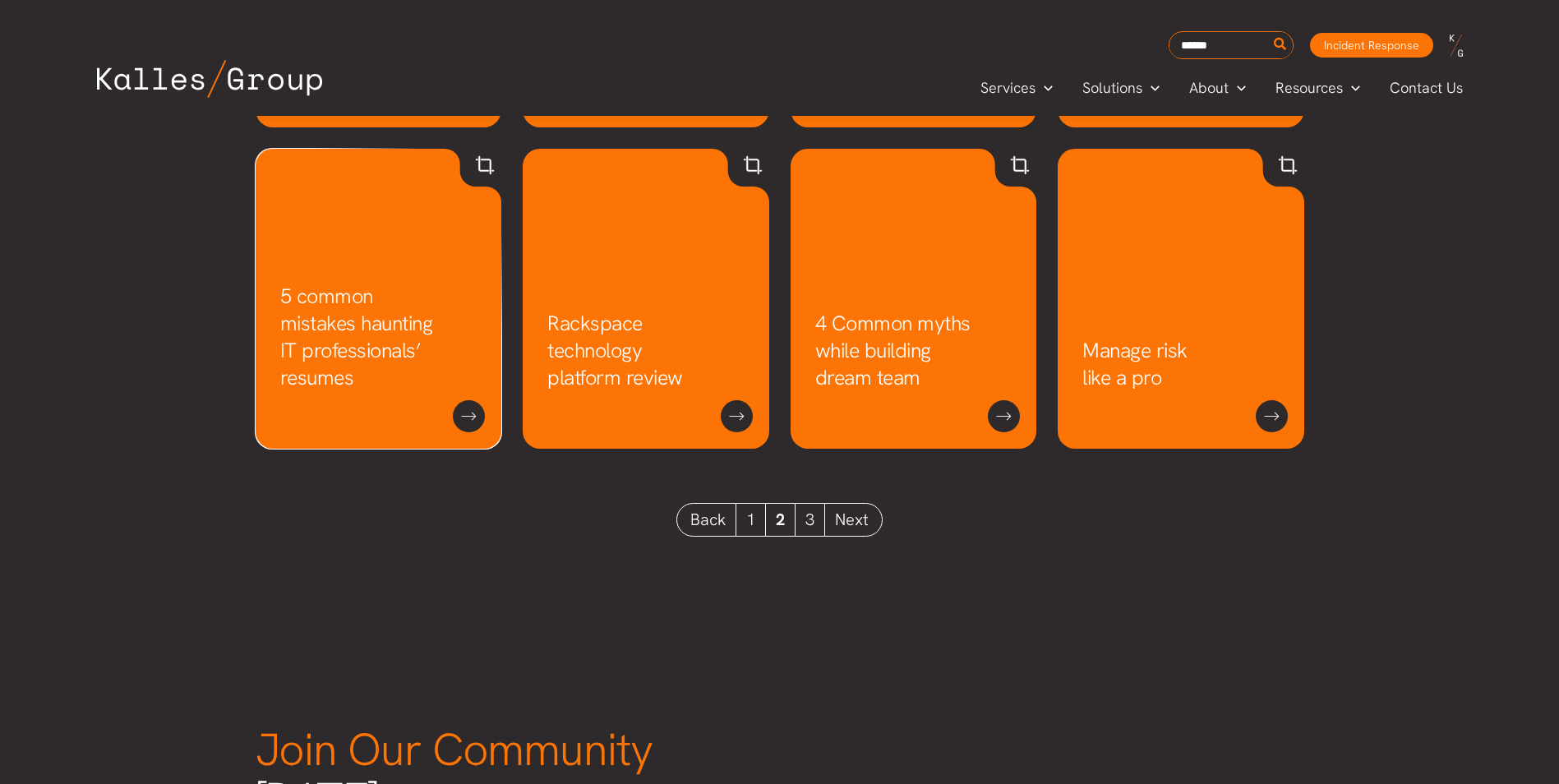
click at [392, 293] on link "5 common mistakes haunting IT professionals’ resumes" at bounding box center [356, 337] width 153 height 108
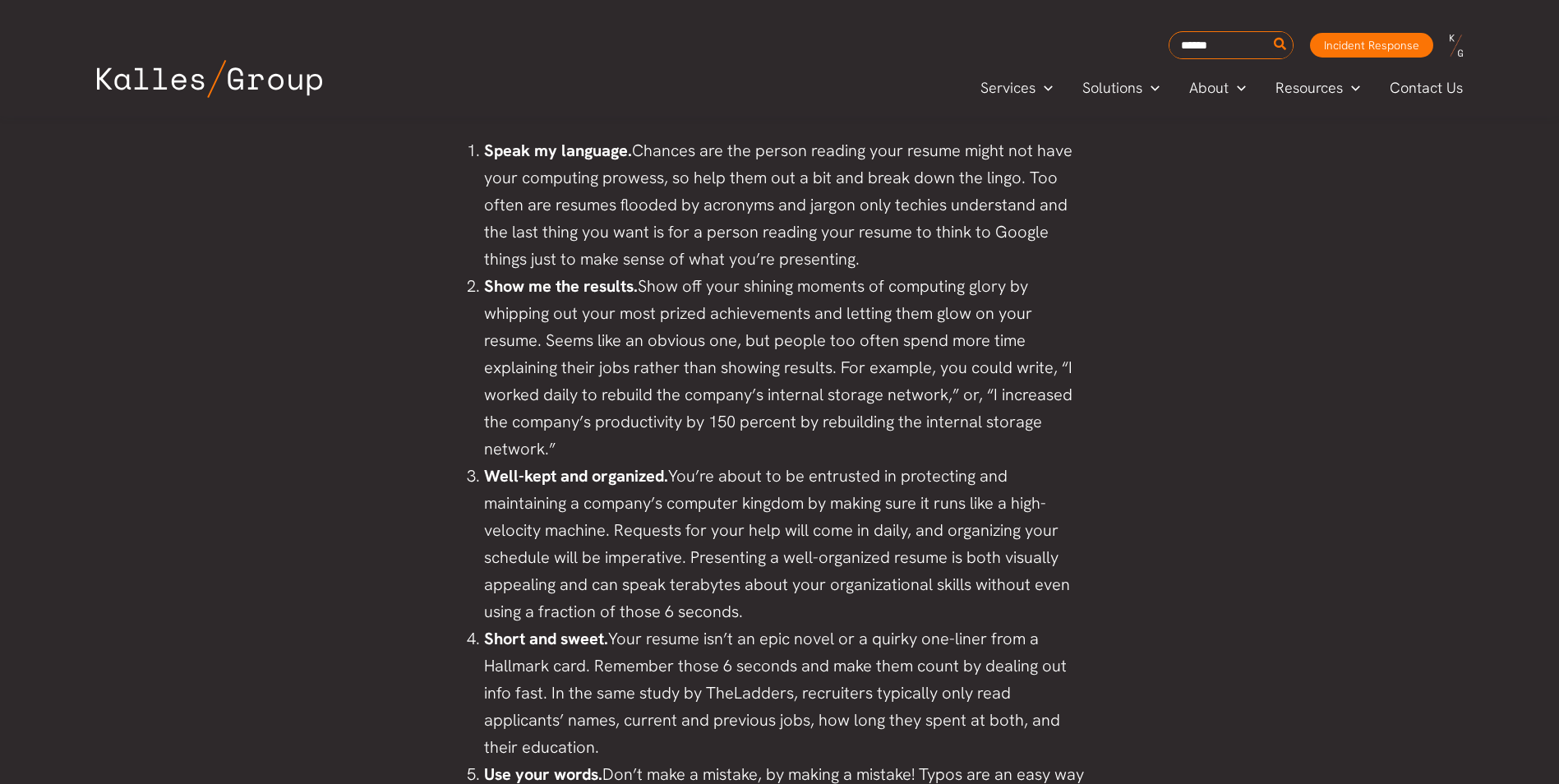
scroll to position [975, 0]
